Goal: Check status: Check status

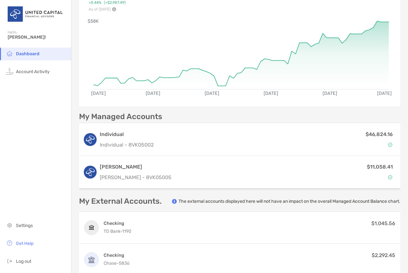
scroll to position [74, 0]
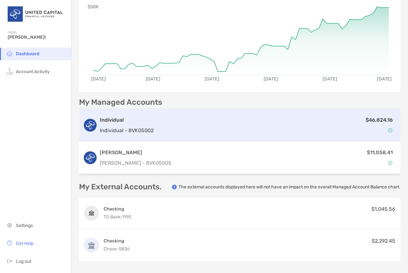
click at [220, 122] on div "$46,824.16" at bounding box center [276, 125] width 240 height 18
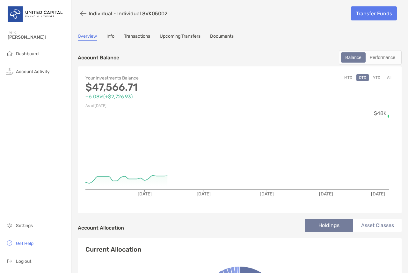
click at [139, 37] on link "Transactions" at bounding box center [137, 36] width 26 height 7
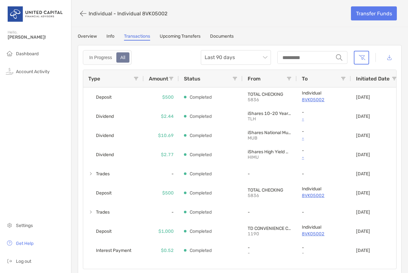
click at [92, 37] on link "Overview" at bounding box center [87, 36] width 19 height 7
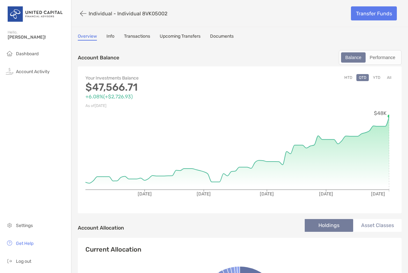
click at [374, 78] on button "YTD" at bounding box center [377, 77] width 12 height 7
